Goal: Information Seeking & Learning: Find specific fact

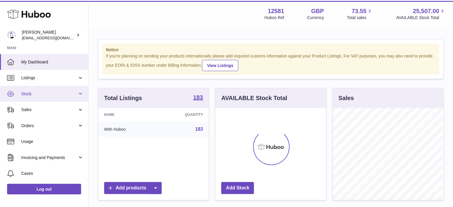
scroll to position [93, 112]
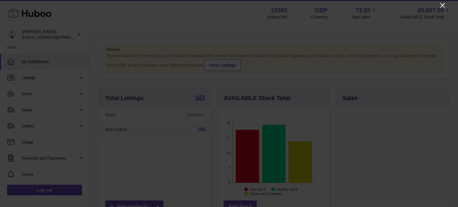
click at [442, 5] on icon "Close" at bounding box center [442, 5] width 5 height 5
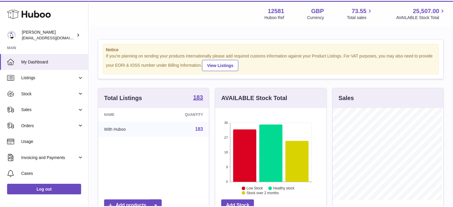
scroll to position [297793, 297775]
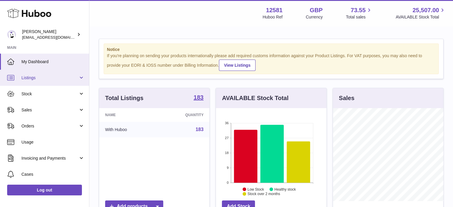
click at [31, 78] on span "Listings" at bounding box center [49, 78] width 57 height 6
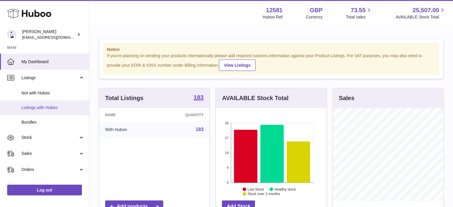
click at [52, 107] on span "Listings with Huboo" at bounding box center [52, 108] width 63 height 6
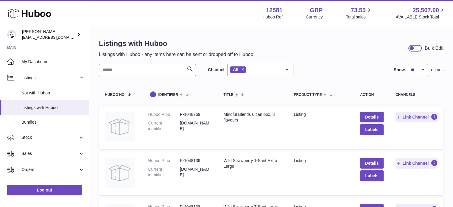
click at [123, 69] on input "text" at bounding box center [147, 70] width 97 height 12
click at [127, 18] on div "Menu Huboo 12581 Huboo Ref GBP Currency 73.55 Total sales 25,507.00 AVAILABLE S…" at bounding box center [271, 13] width 349 height 14
click at [129, 71] on input "text" at bounding box center [147, 70] width 97 height 12
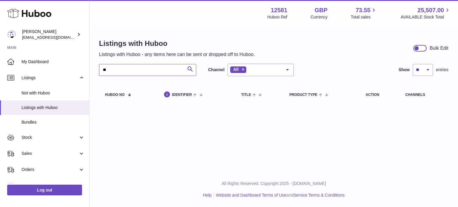
type input "*"
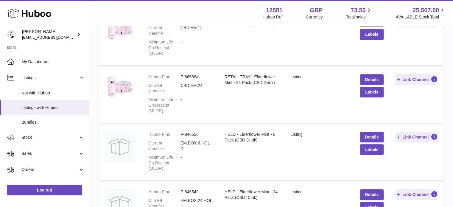
scroll to position [238, 0]
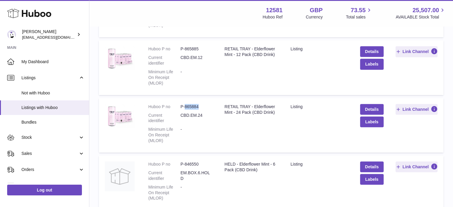
drag, startPoint x: 201, startPoint y: 104, endPoint x: 185, endPoint y: 107, distance: 15.8
click at [185, 107] on dd "P-865884" at bounding box center [197, 107] width 32 height 6
copy dd "865884"
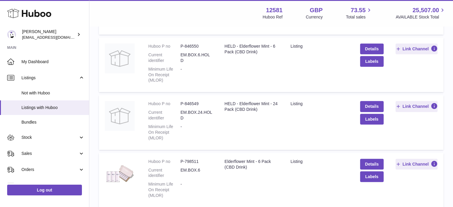
scroll to position [357, 0]
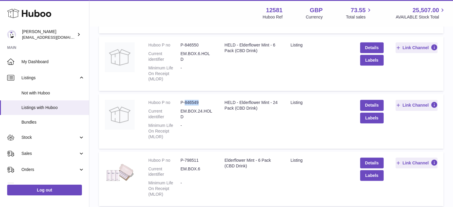
drag, startPoint x: 200, startPoint y: 100, endPoint x: 185, endPoint y: 102, distance: 15.6
click at [185, 102] on dd "P-846549" at bounding box center [197, 103] width 32 height 6
copy dd "846549"
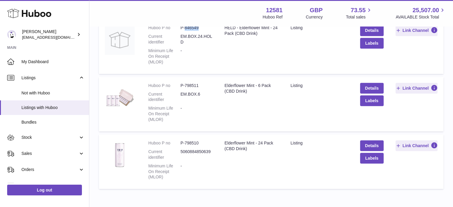
scroll to position [447, 0]
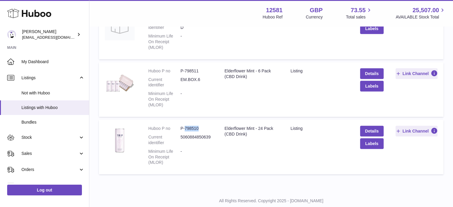
drag, startPoint x: 204, startPoint y: 128, endPoint x: 185, endPoint y: 127, distance: 18.8
click at [185, 127] on dd "P-798510" at bounding box center [197, 129] width 32 height 6
copy dd "798510"
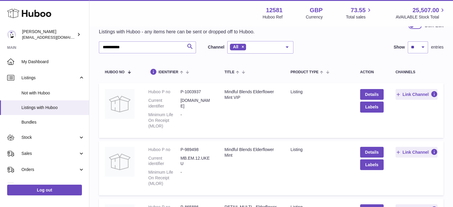
scroll to position [0, 0]
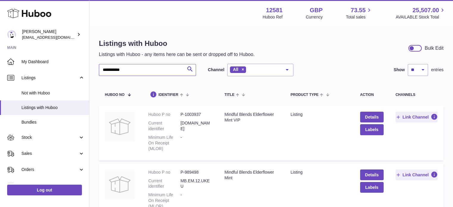
drag, startPoint x: 133, startPoint y: 71, endPoint x: 98, endPoint y: 71, distance: 35.7
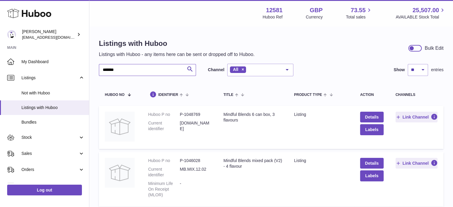
type input "*******"
drag, startPoint x: 205, startPoint y: 115, endPoint x: 185, endPoint y: 118, distance: 20.5
click at [185, 118] on dl "Huboo P no P-1048769 Current identifier MB.6.BOX.VIP" at bounding box center [179, 123] width 63 height 23
copy dd "1048769"
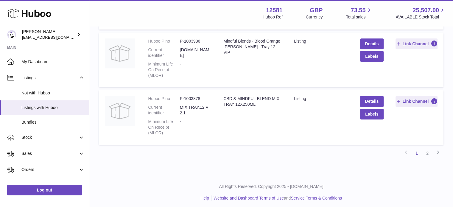
scroll to position [513, 0]
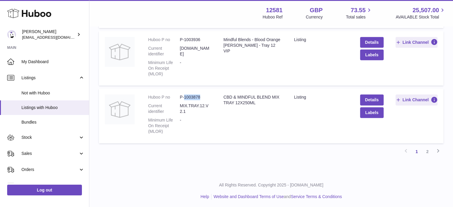
drag, startPoint x: 208, startPoint y: 94, endPoint x: 191, endPoint y: 93, distance: 17.0
click at [186, 97] on dd "P-1003878" at bounding box center [196, 97] width 32 height 6
copy dd "003878"
